Goal: Task Accomplishment & Management: Use online tool/utility

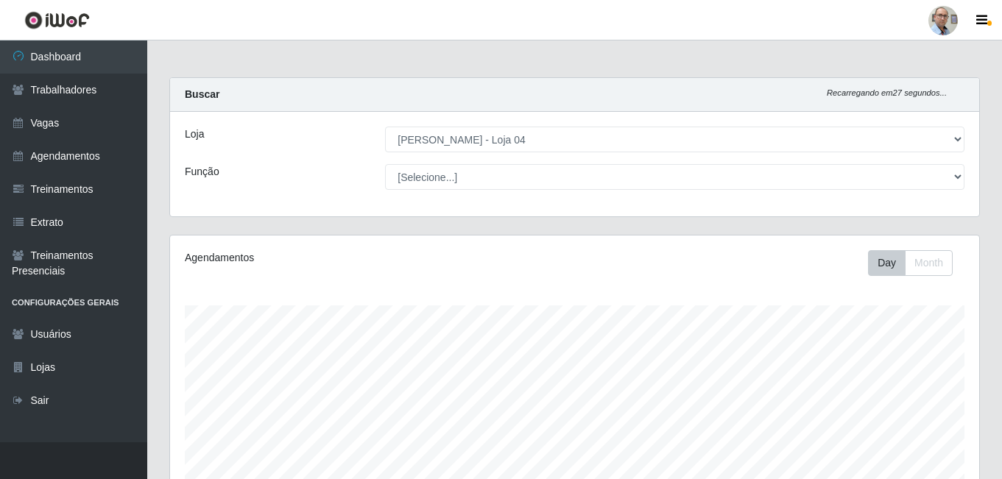
select select "251"
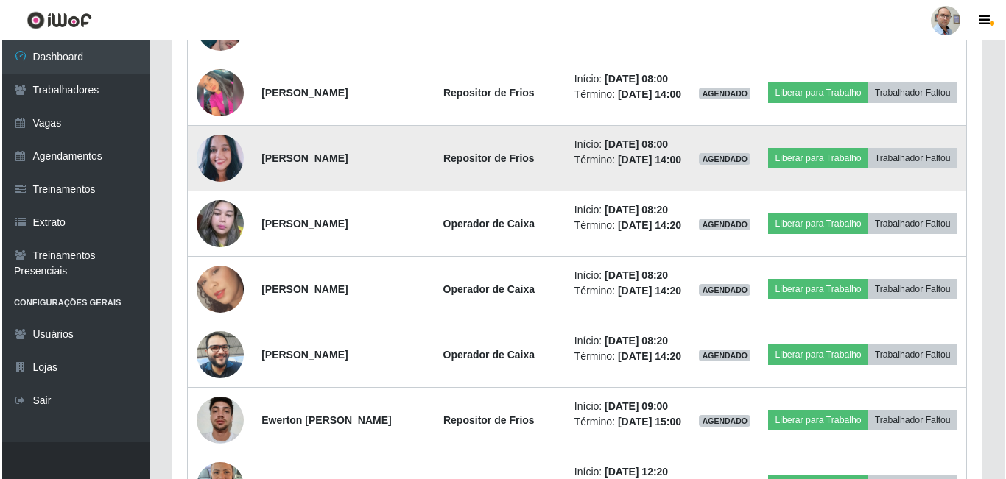
scroll to position [663, 0]
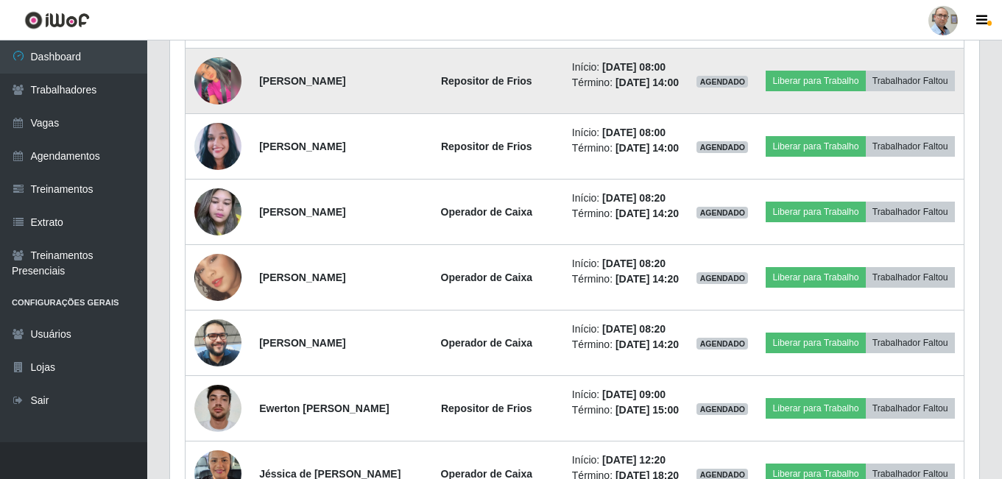
click at [222, 105] on img at bounding box center [217, 80] width 47 height 47
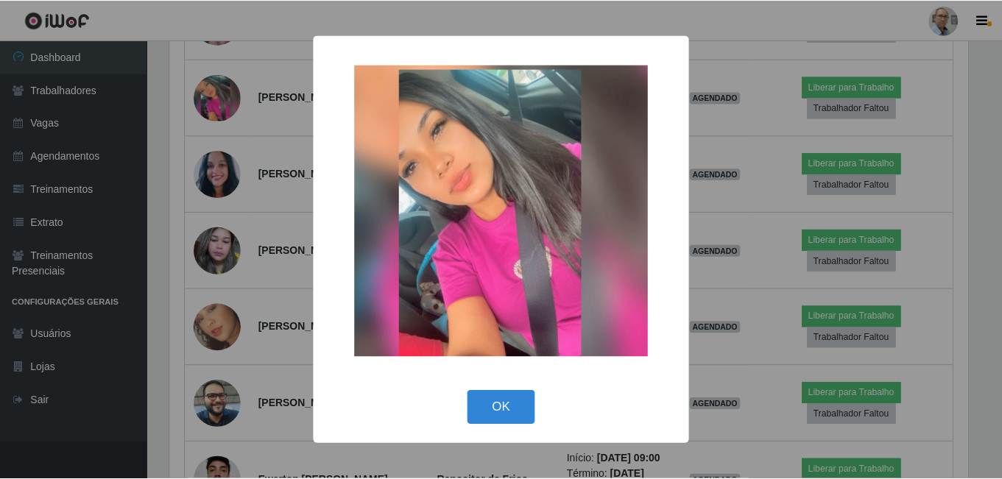
scroll to position [306, 802]
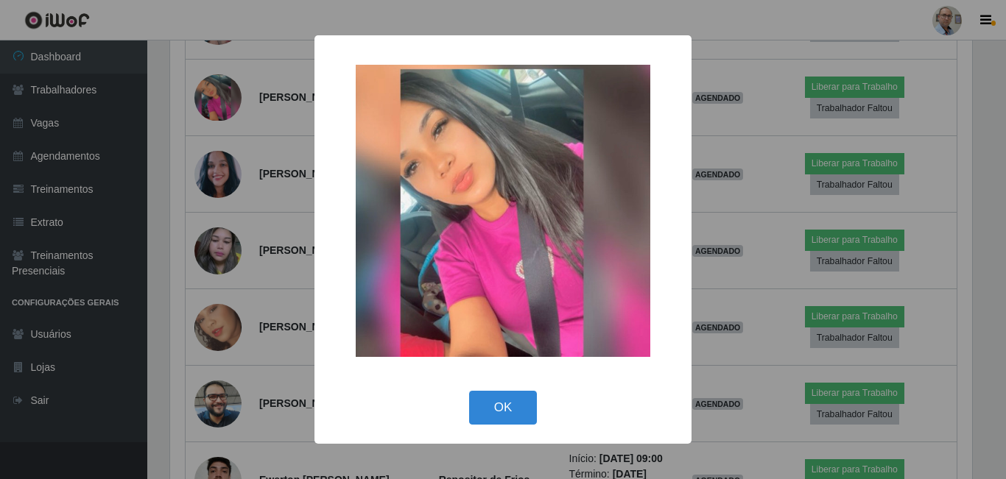
click at [261, 155] on div "× OK Cancel" at bounding box center [503, 239] width 1006 height 479
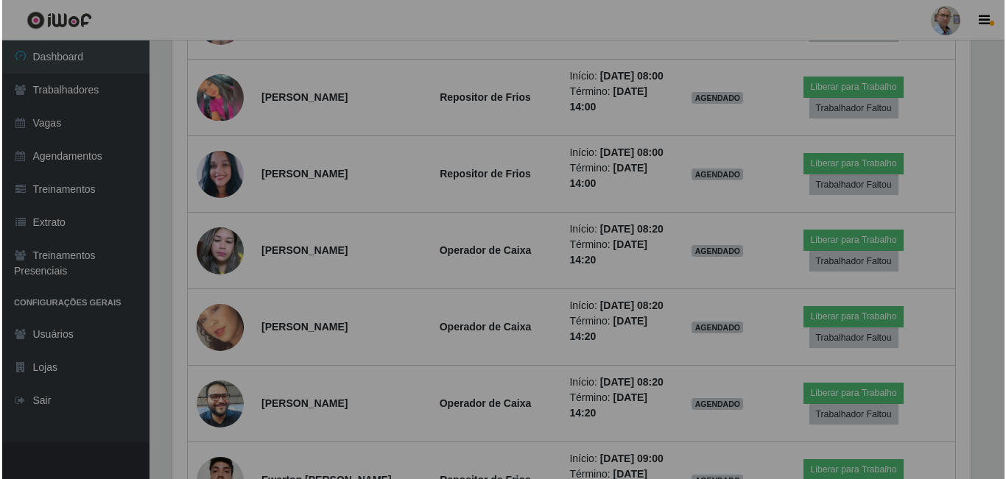
scroll to position [306, 809]
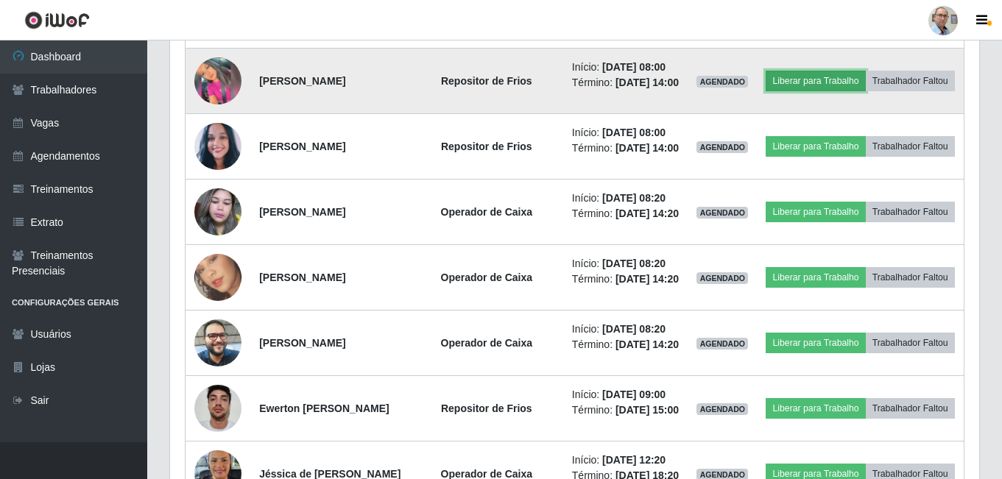
click at [865, 91] on button "Liberar para Trabalho" at bounding box center [815, 81] width 99 height 21
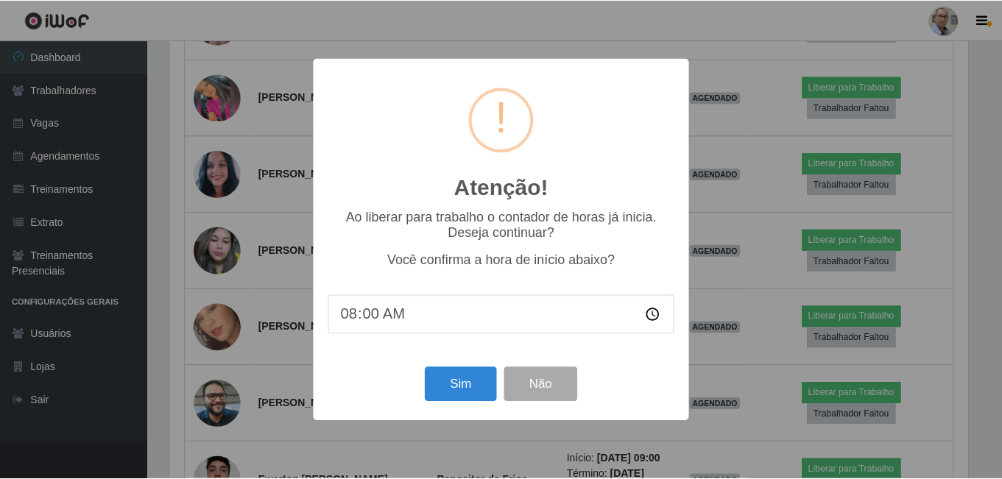
scroll to position [306, 802]
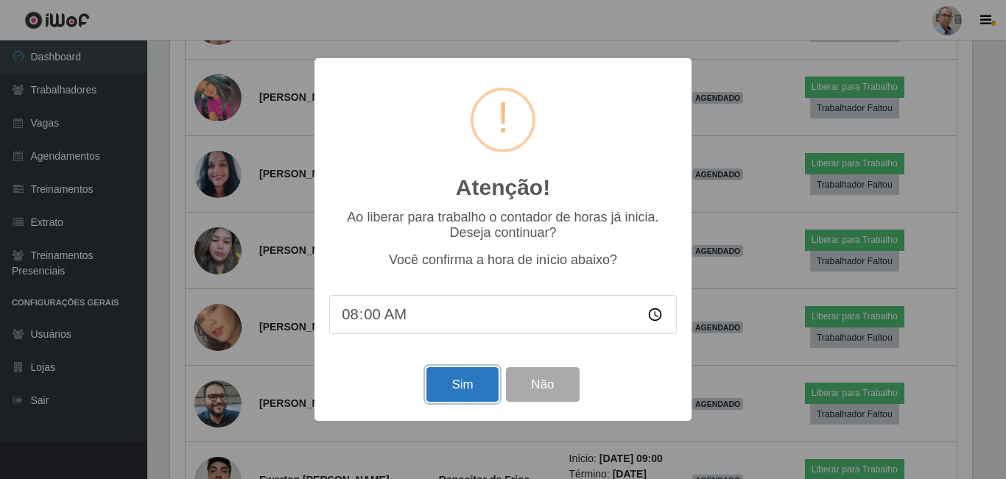
click at [482, 390] on button "Sim" at bounding box center [461, 384] width 71 height 35
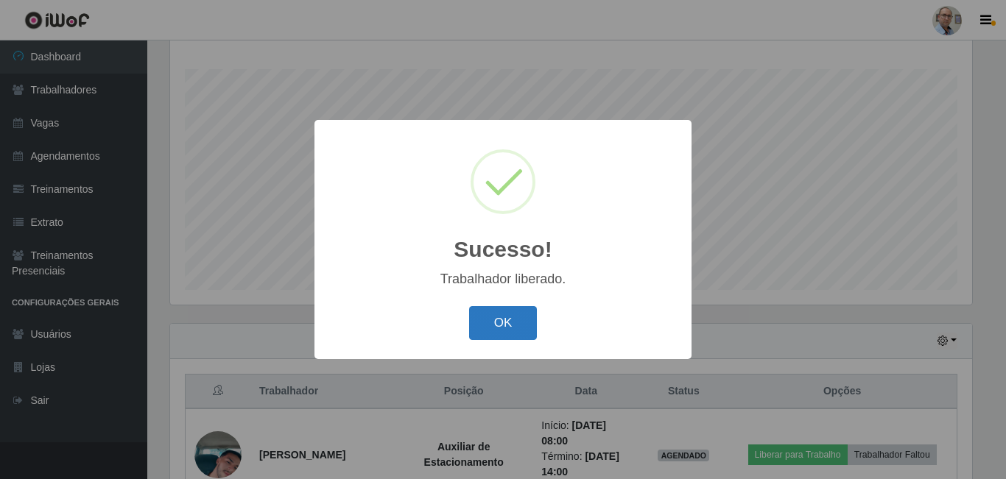
click at [517, 323] on button "OK" at bounding box center [503, 323] width 68 height 35
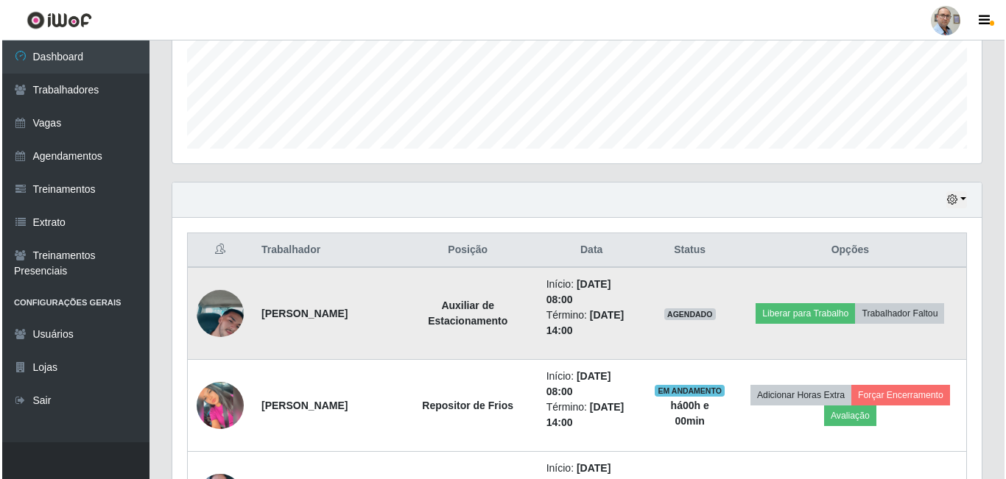
scroll to position [384, 0]
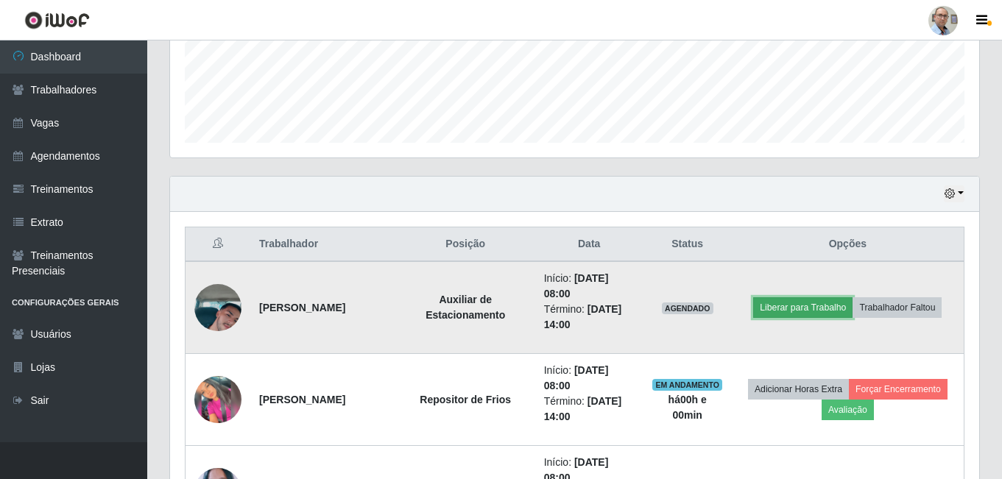
click at [795, 309] on button "Liberar para Trabalho" at bounding box center [802, 308] width 99 height 21
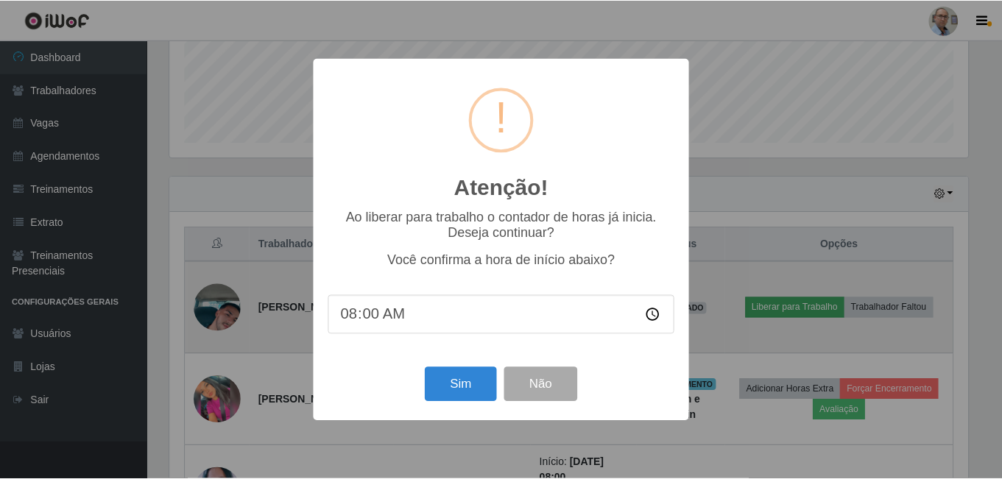
scroll to position [306, 802]
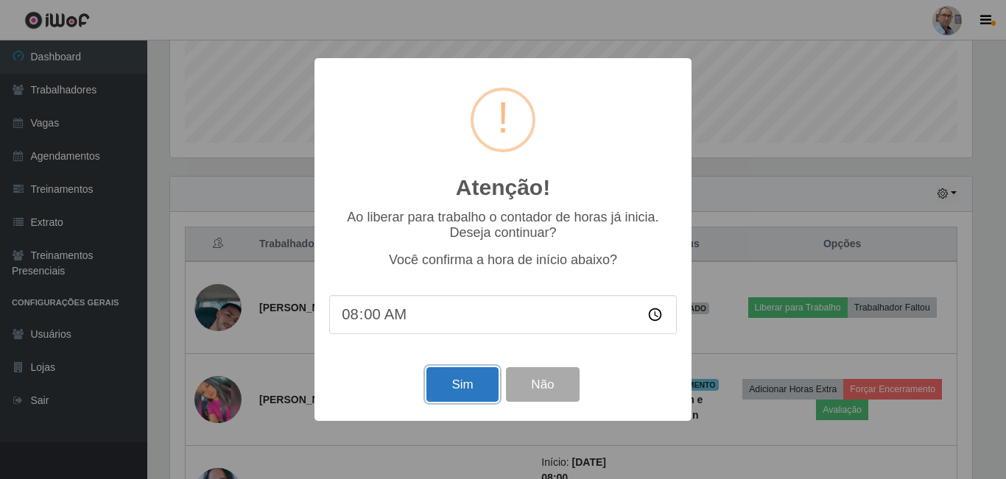
click at [460, 392] on button "Sim" at bounding box center [461, 384] width 71 height 35
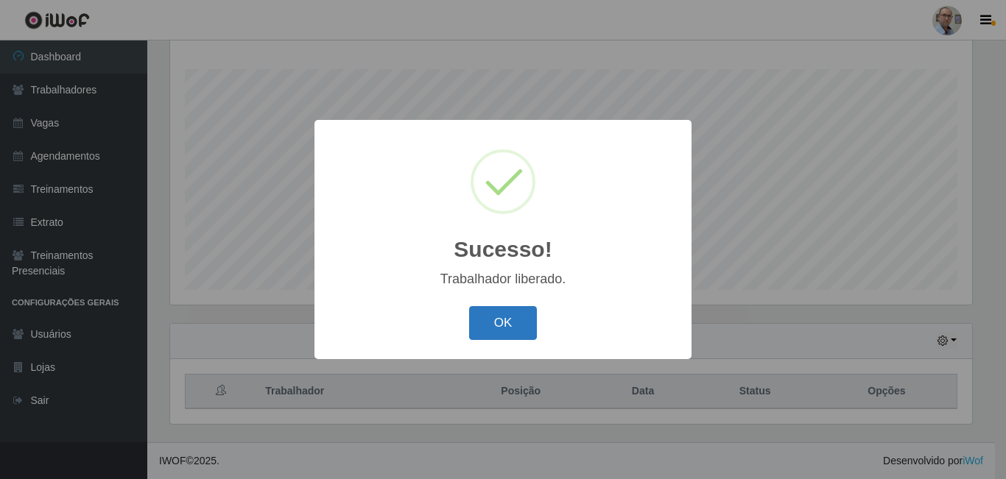
click at [508, 316] on button "OK" at bounding box center [503, 323] width 68 height 35
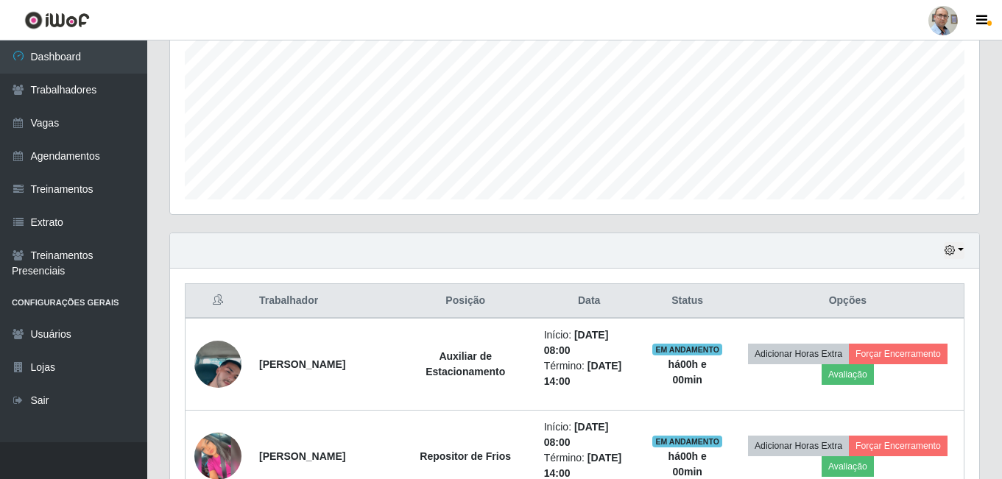
scroll to position [457, 0]
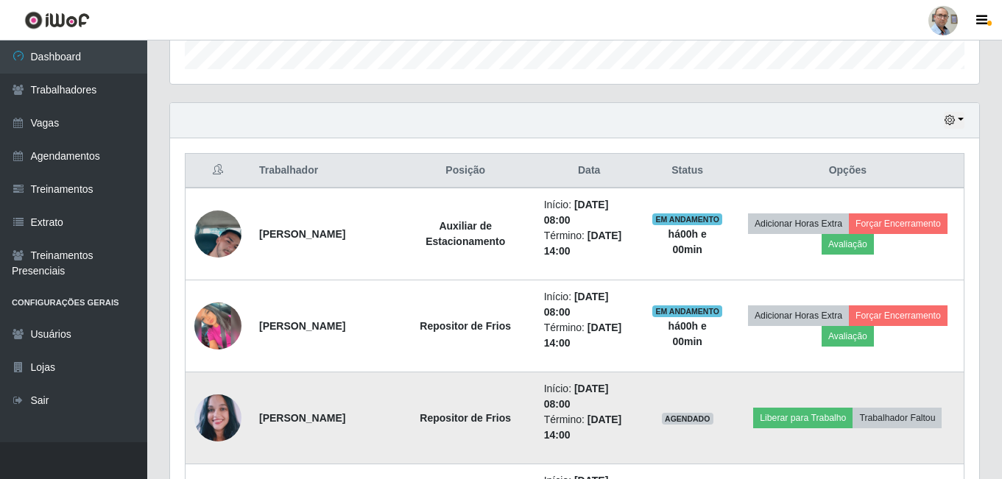
click at [217, 418] on img at bounding box center [217, 419] width 47 height 54
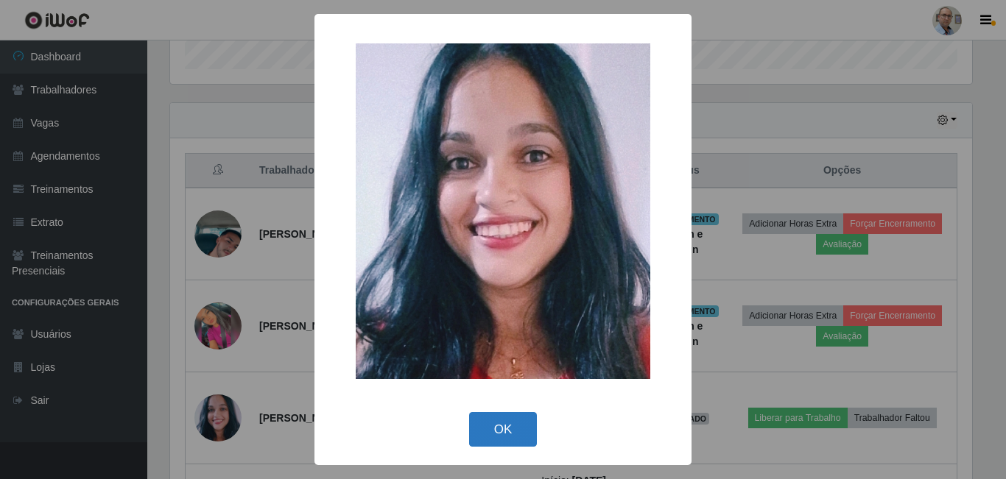
click at [490, 434] on button "OK" at bounding box center [503, 429] width 68 height 35
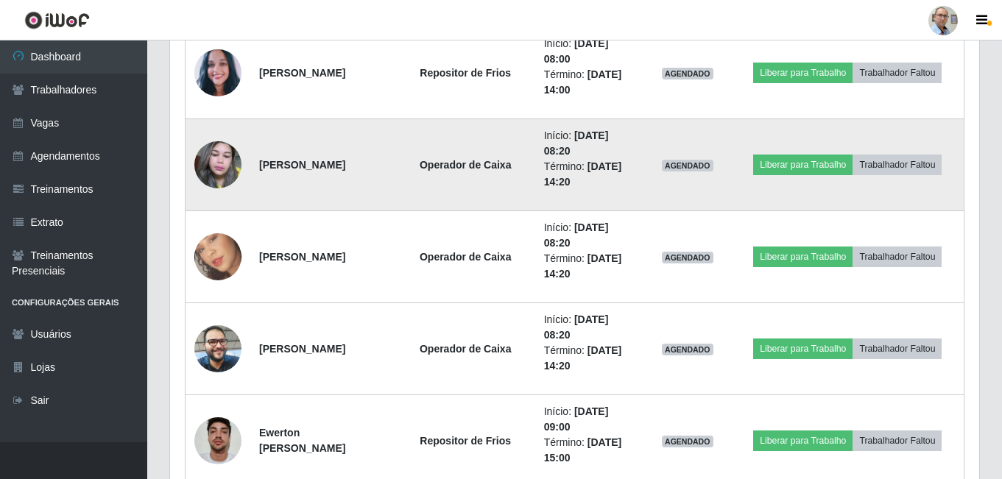
scroll to position [0, 0]
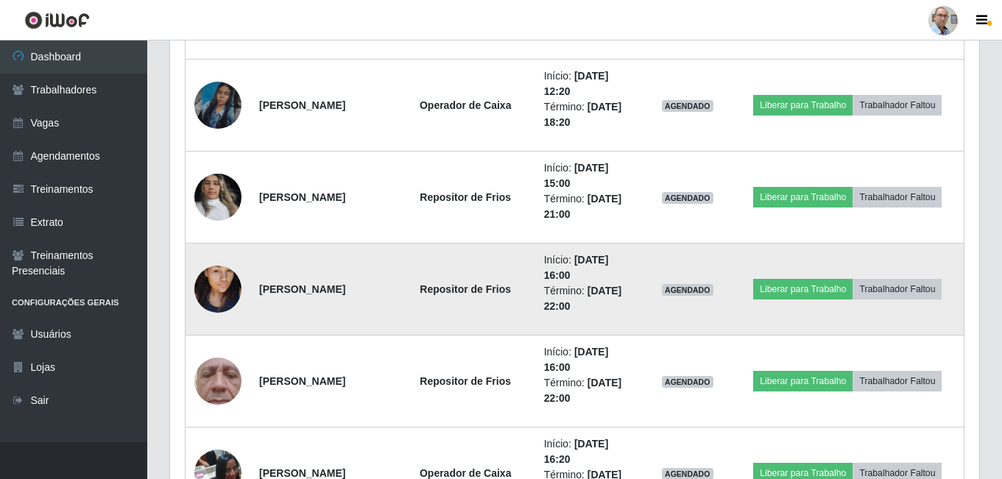
click at [224, 289] on img at bounding box center [217, 289] width 47 height 84
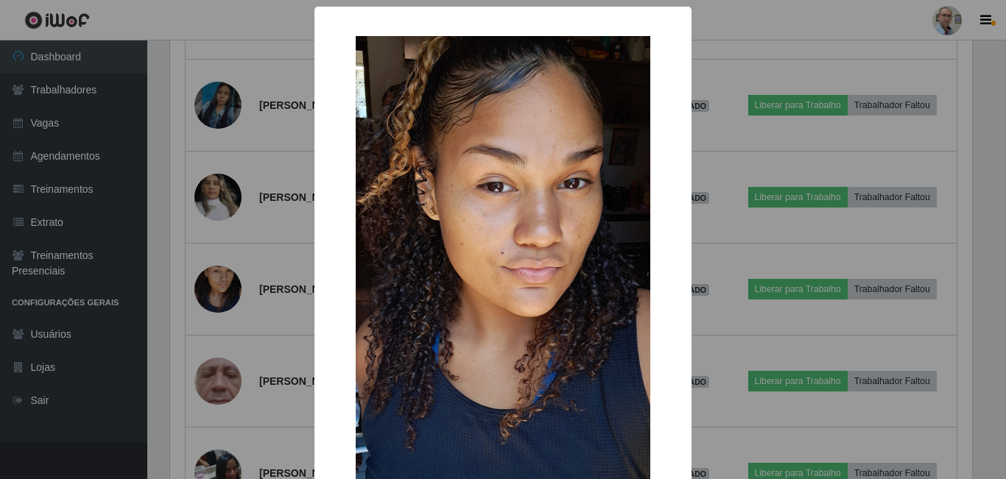
click at [278, 286] on div "× OK Cancel" at bounding box center [503, 239] width 1006 height 479
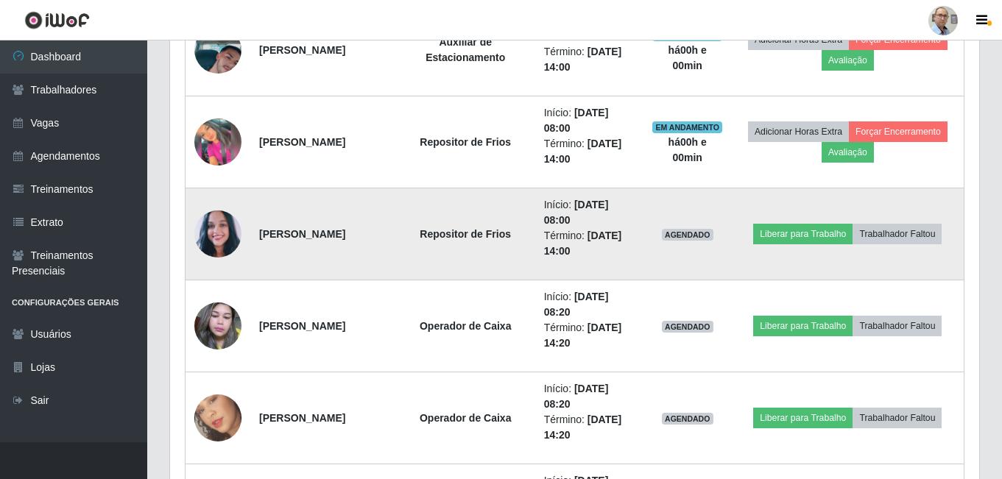
click at [229, 228] on img at bounding box center [217, 235] width 47 height 54
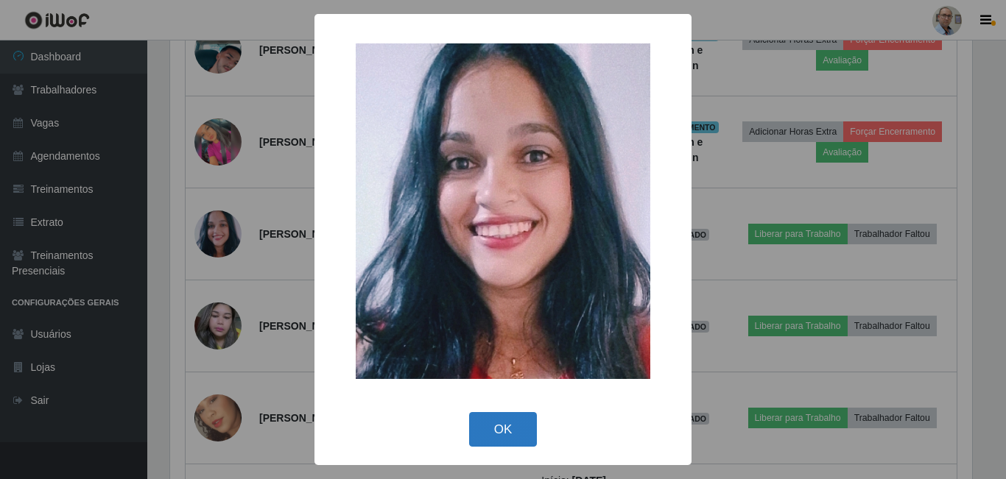
click at [521, 418] on button "OK" at bounding box center [503, 429] width 68 height 35
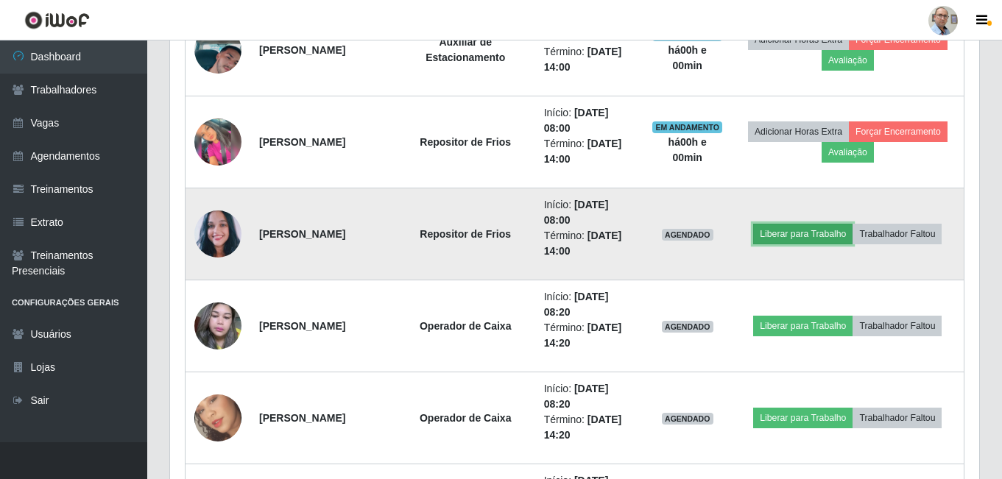
click at [812, 231] on button "Liberar para Trabalho" at bounding box center [802, 234] width 99 height 21
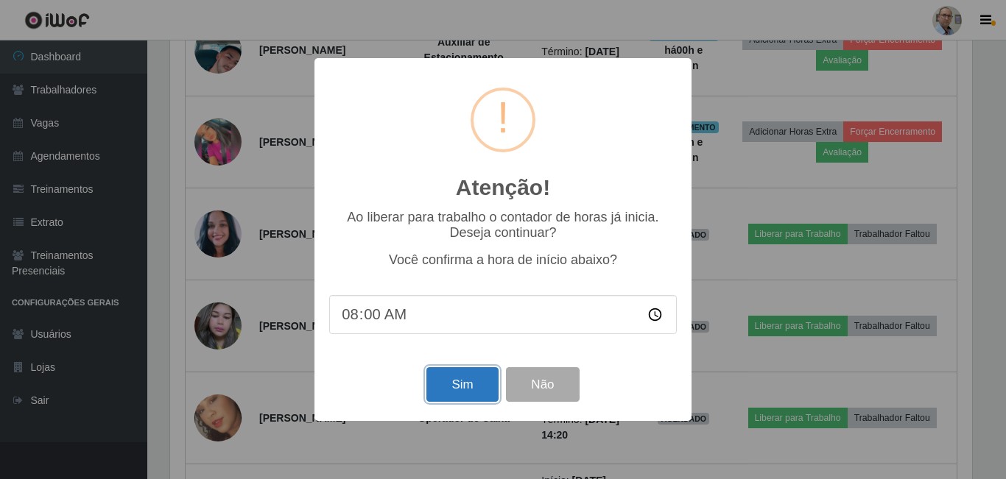
click at [464, 387] on button "Sim" at bounding box center [461, 384] width 71 height 35
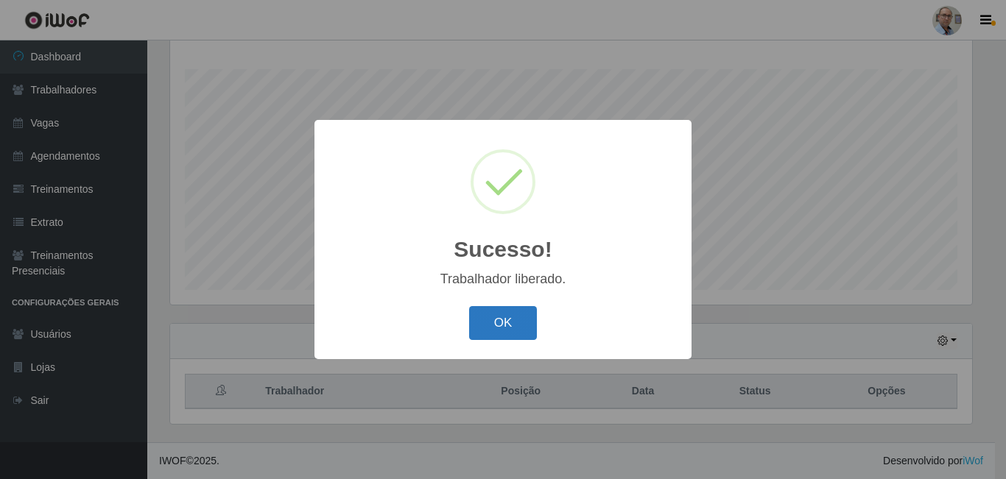
click at [511, 323] on button "OK" at bounding box center [503, 323] width 68 height 35
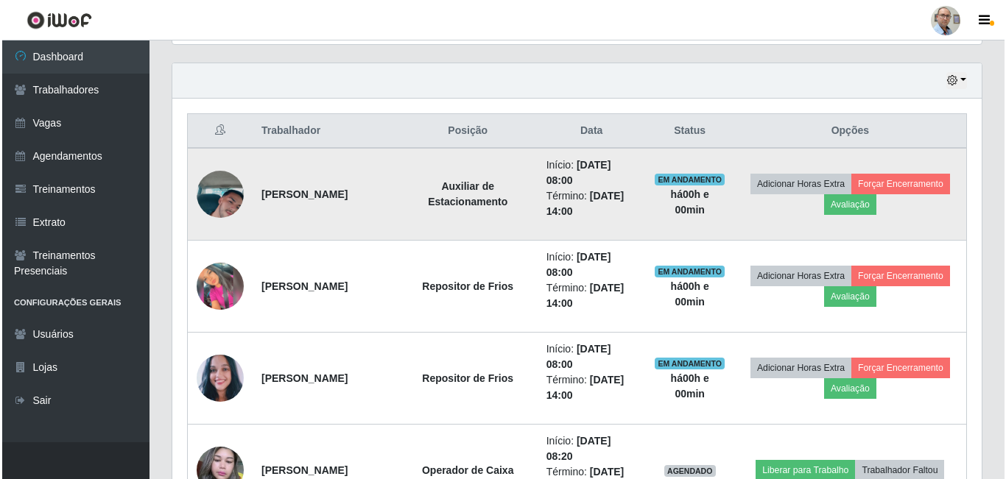
scroll to position [531, 0]
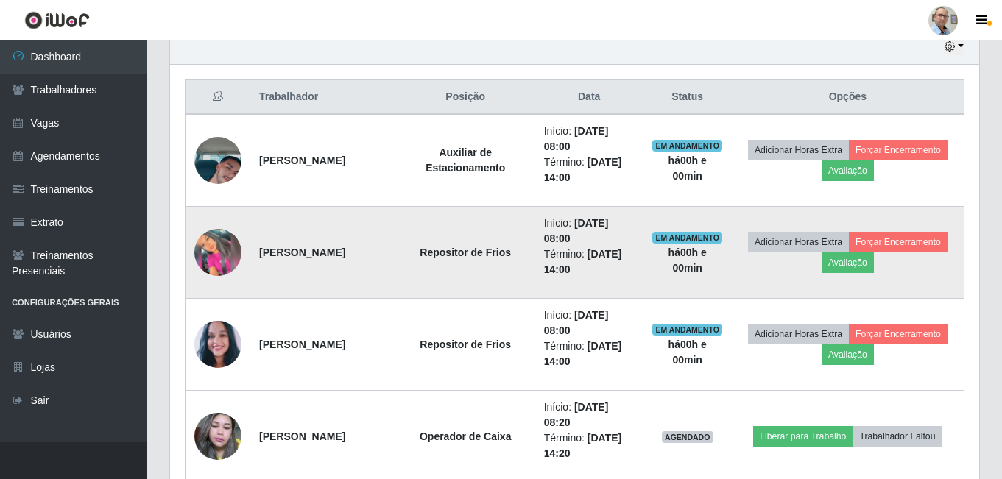
click at [223, 262] on img at bounding box center [217, 252] width 47 height 47
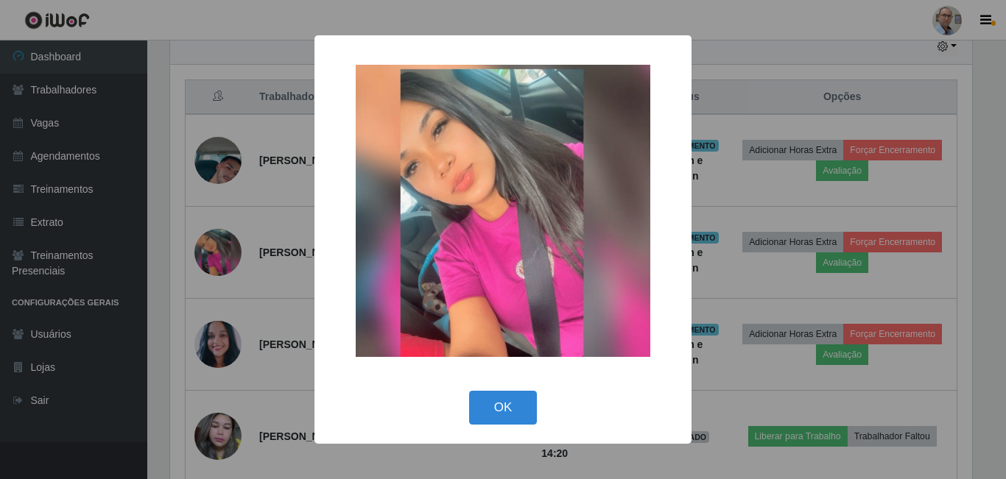
click at [273, 277] on div "× OK Cancel" at bounding box center [503, 239] width 1006 height 479
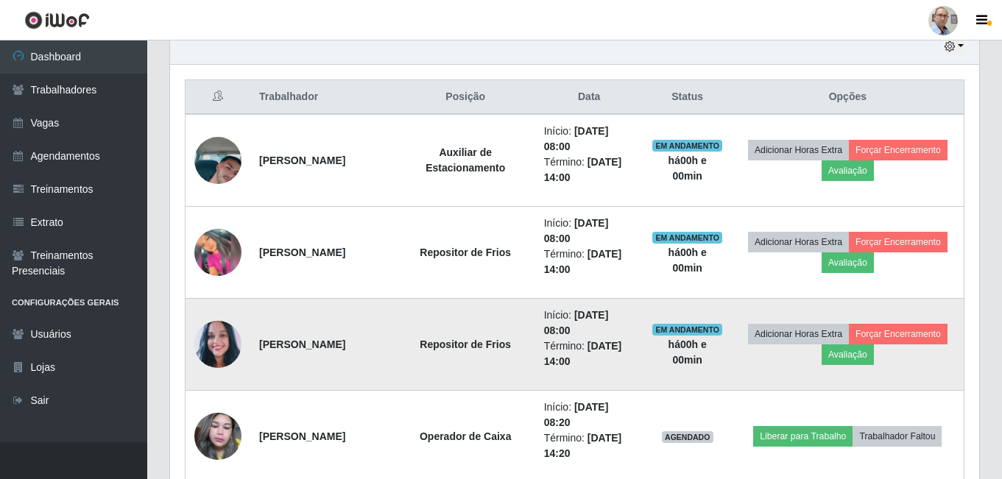
click at [210, 337] on img at bounding box center [217, 345] width 47 height 54
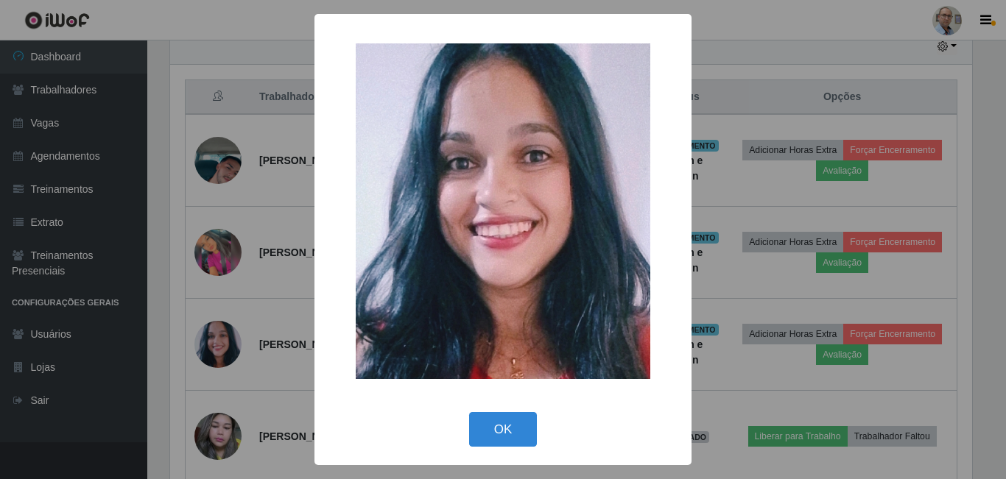
click at [267, 278] on div "× OK Cancel" at bounding box center [503, 239] width 1006 height 479
